Goal: Task Accomplishment & Management: Use online tool/utility

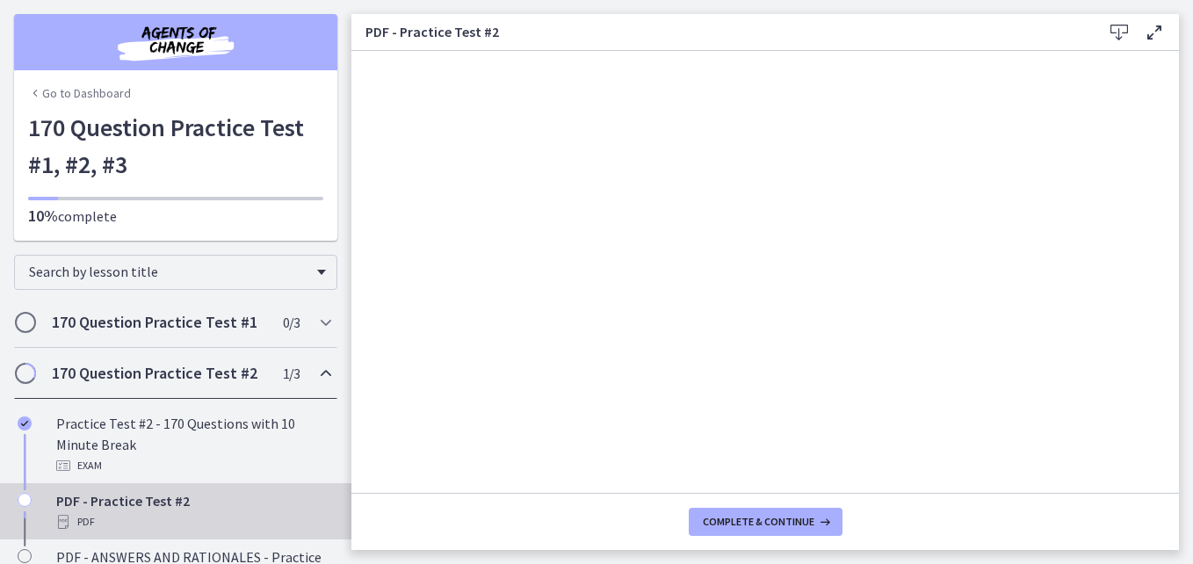
scroll to position [184, 0]
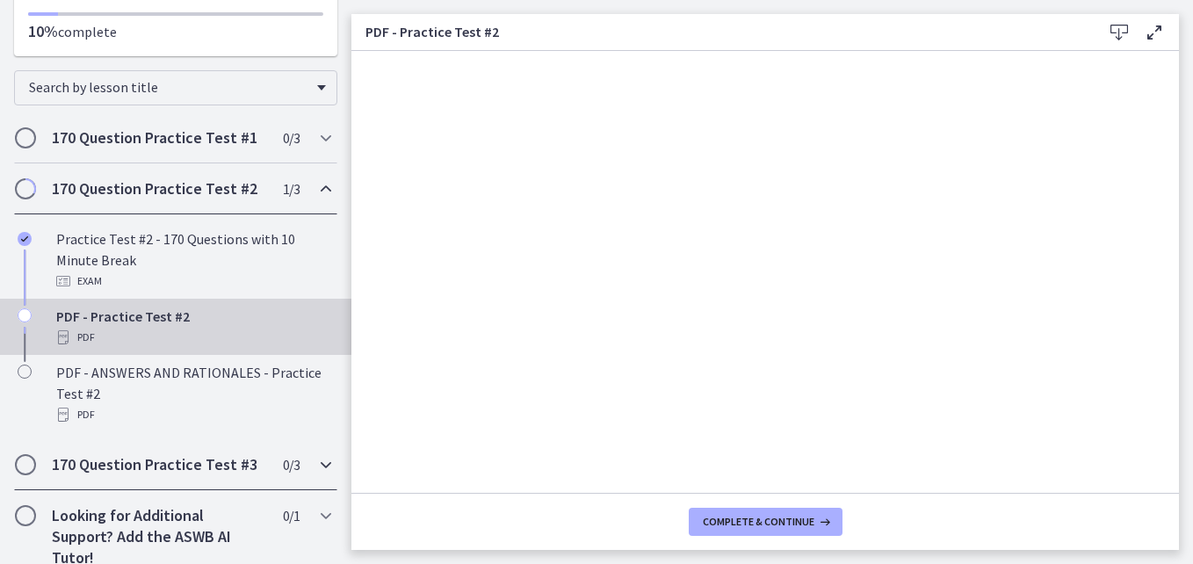
click at [180, 473] on h2 "170 Question Practice Test #3" at bounding box center [159, 464] width 214 height 21
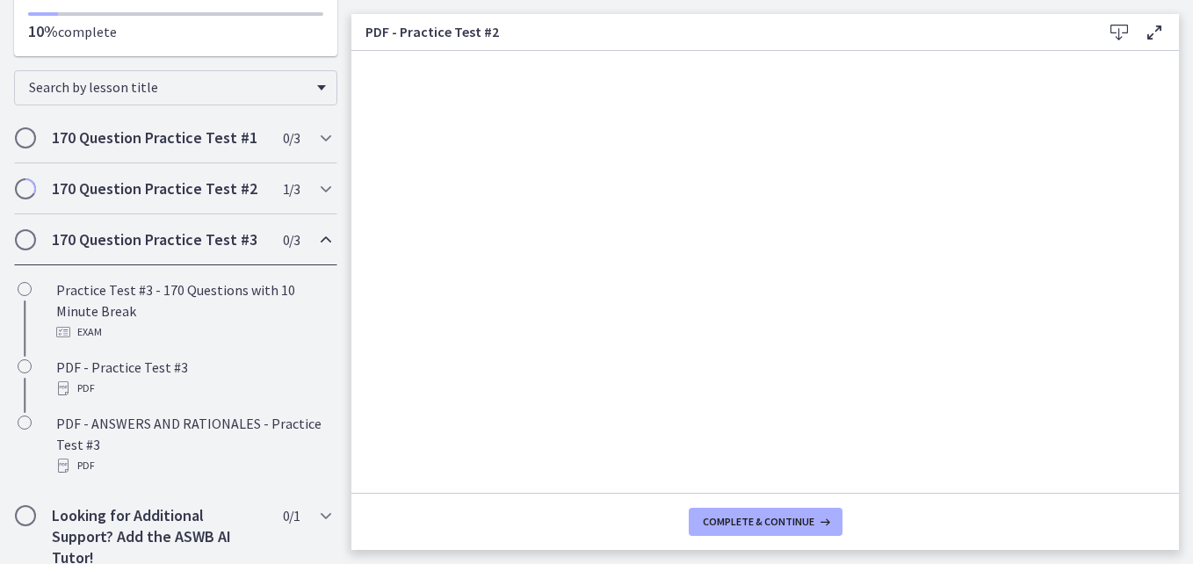
click at [118, 236] on h2 "170 Question Practice Test #3" at bounding box center [159, 239] width 214 height 21
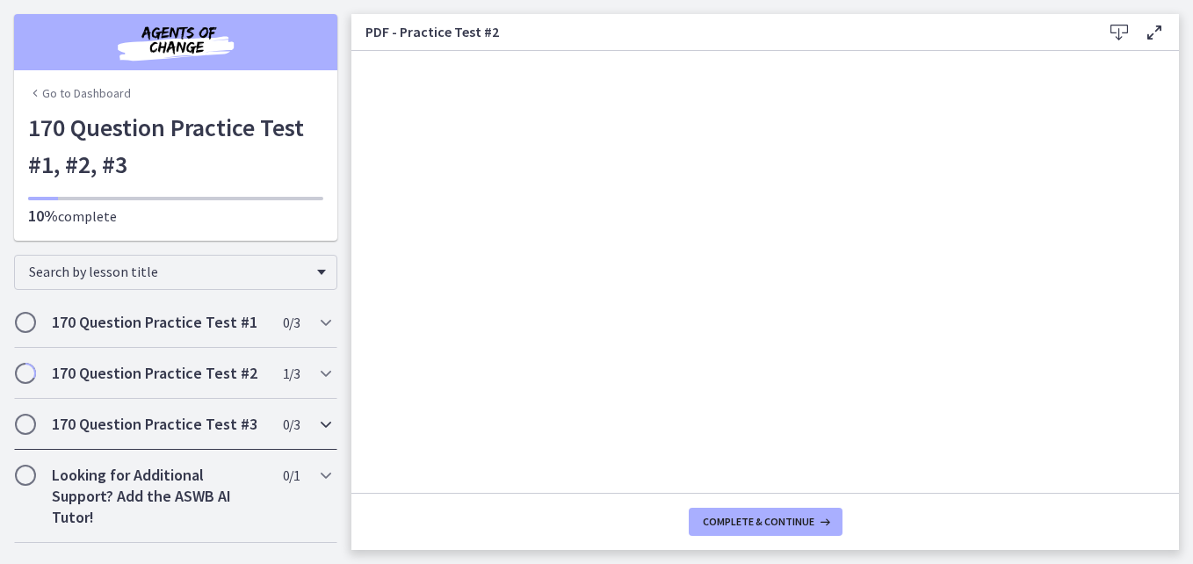
scroll to position [0, 0]
click at [191, 422] on h2 "170 Question Practice Test #3" at bounding box center [159, 424] width 214 height 21
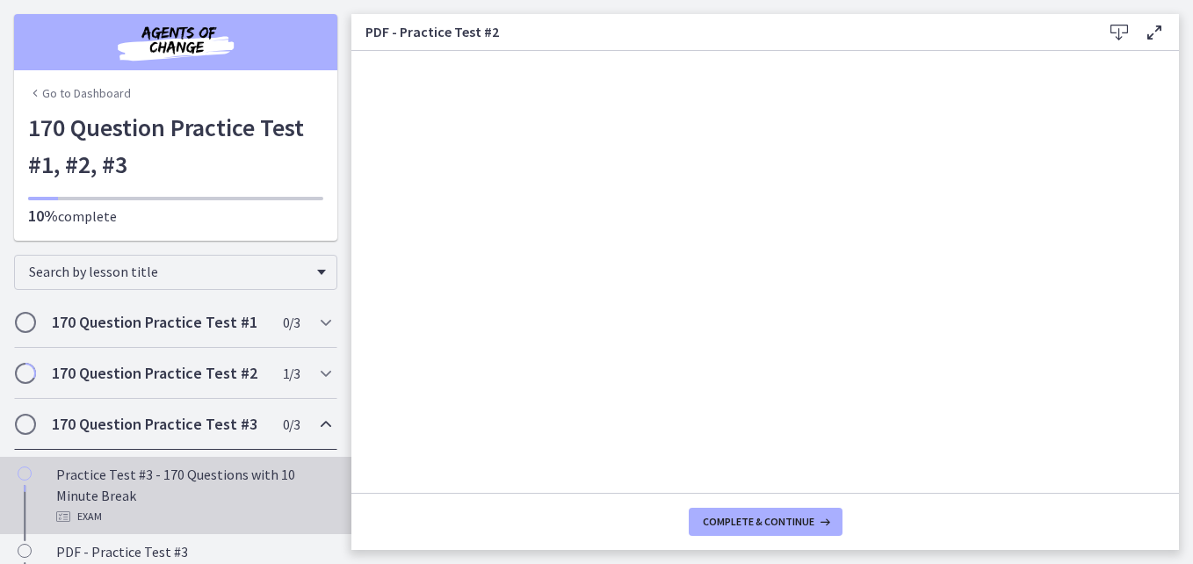
click at [96, 484] on div "Practice Test #3 - 170 Questions with 10 Minute Break Exam" at bounding box center [193, 495] width 274 height 63
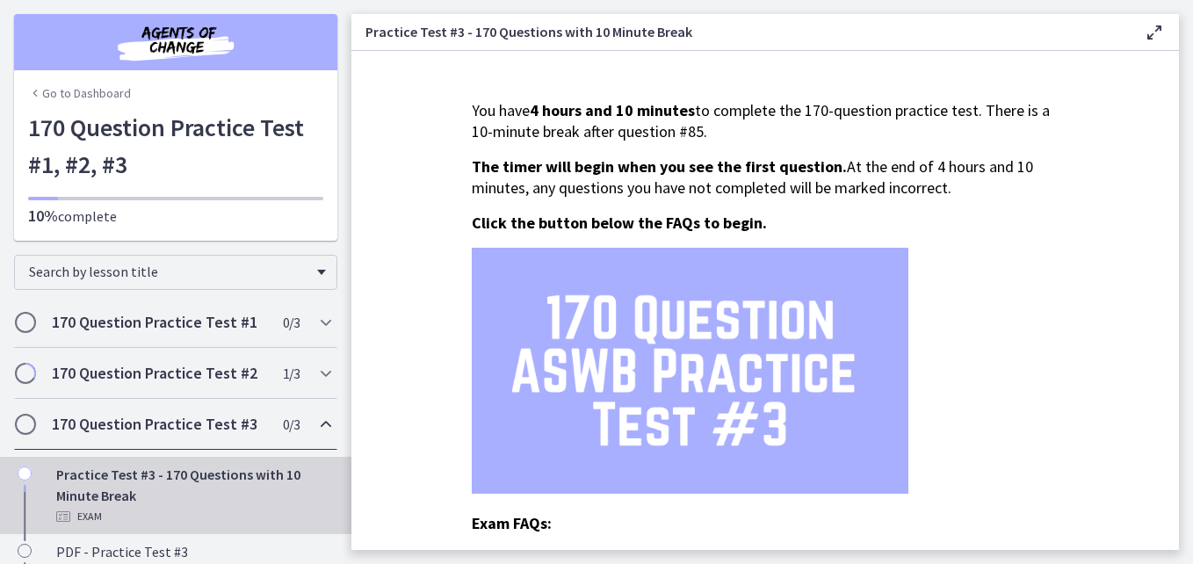
click at [1155, 34] on icon at bounding box center [1153, 32] width 21 height 21
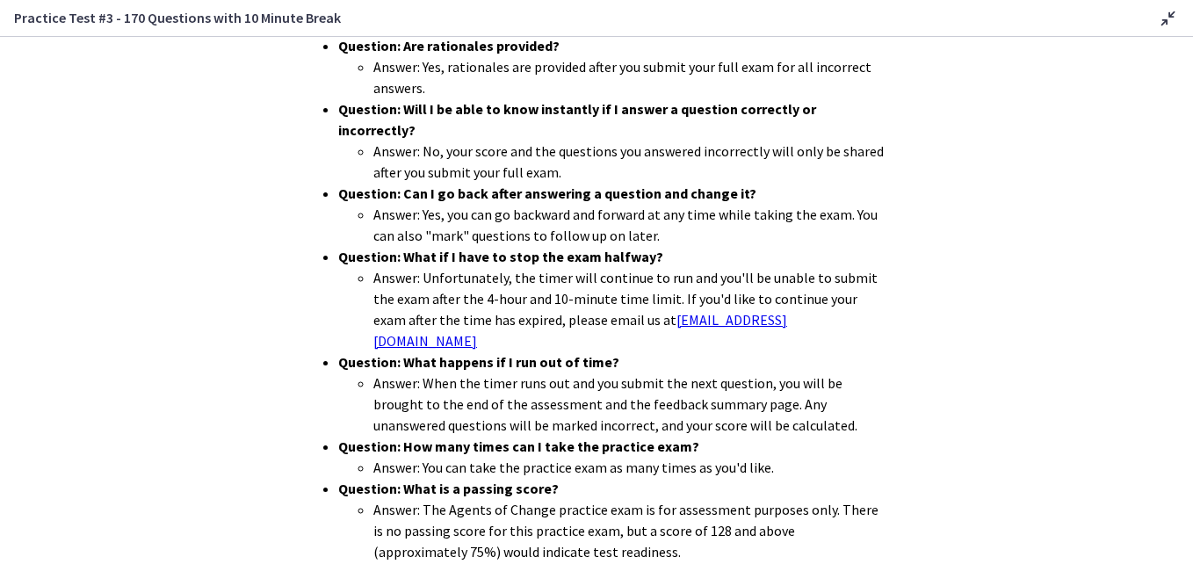
scroll to position [570, 0]
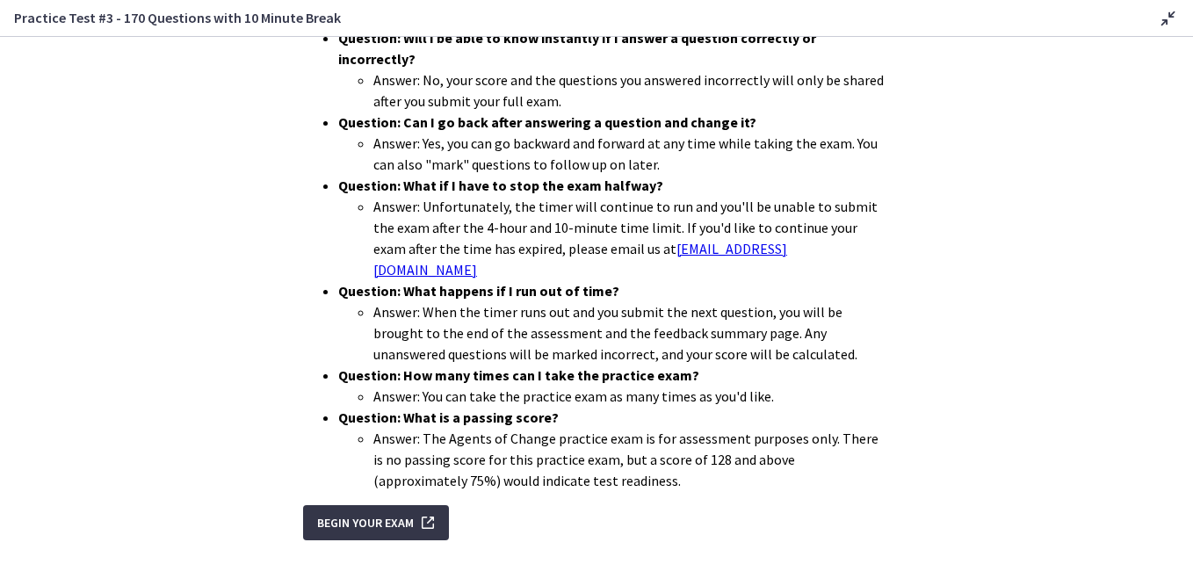
click at [377, 512] on span "Begin Your Exam" at bounding box center [365, 522] width 97 height 21
